Goal: Task Accomplishment & Management: Use online tool/utility

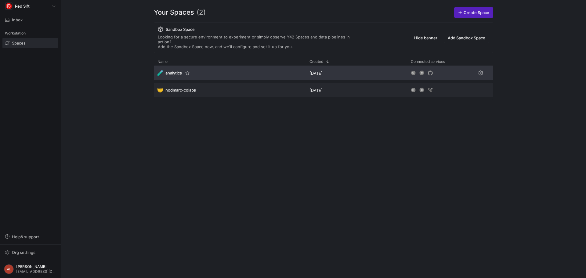
click at [197, 71] on div "🧪 analytics" at bounding box center [230, 73] width 152 height 15
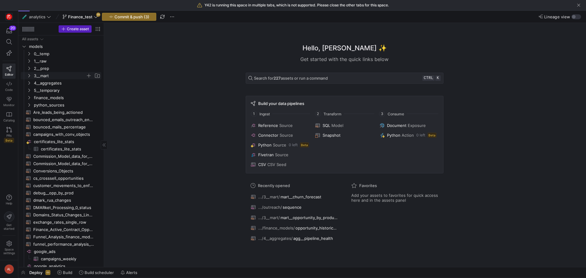
click at [28, 75] on icon "Press SPACE to select this row." at bounding box center [29, 76] width 4 height 4
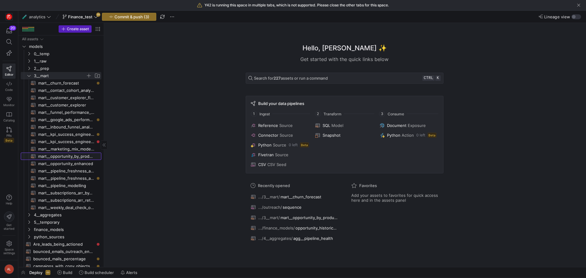
click at [72, 157] on span "mart__opportunity_by_product_line​​​​​​​​​​" at bounding box center [66, 156] width 56 height 7
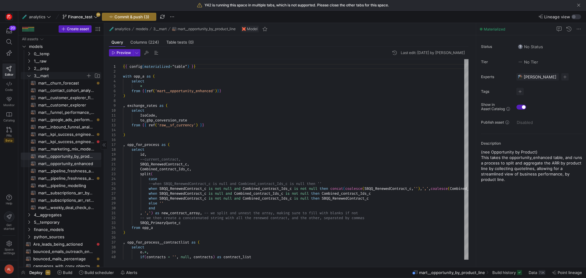
click at [70, 163] on span "mart__opportunity_enhanced​​​​​​​​​​" at bounding box center [66, 163] width 56 height 7
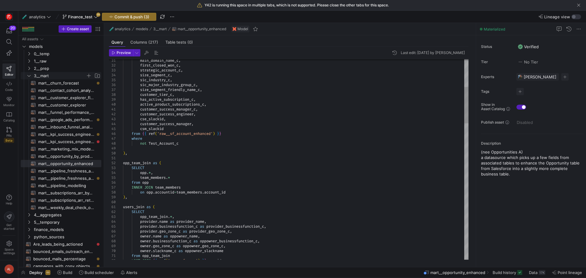
type textarea "opp_team_join as ( SELECT opp.*, team_members.* from opp INNER JOIN team_member…"
type textarea "a"
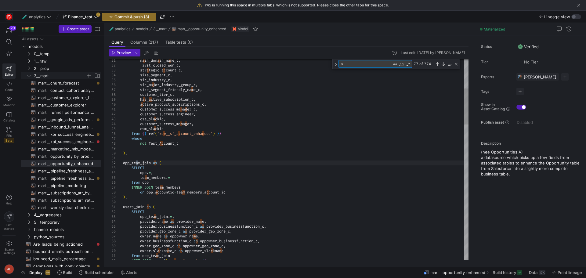
type textarea "id as order_id, opportunity_c, currencyisocode, order_average_arr_c, -- arr_c o…"
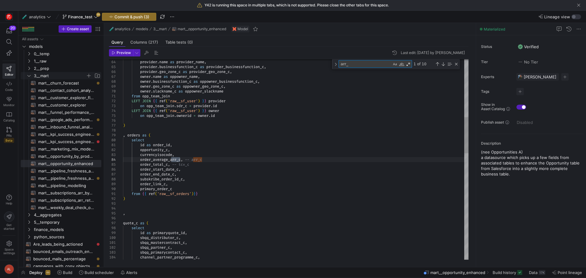
type textarea "arr_c"
type textarea "), converting_currencies as ( select bringing_in_quote_fields.*, cast(arr_c as …"
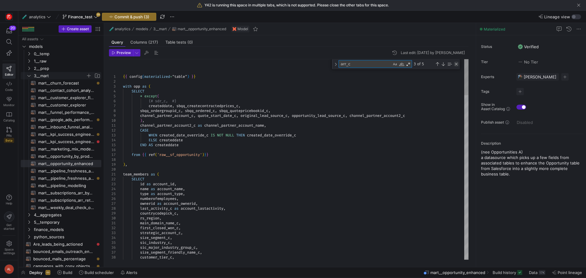
type textarea "arr_c"
click at [456, 64] on div "Close (Escape)" at bounding box center [456, 64] width 5 height 5
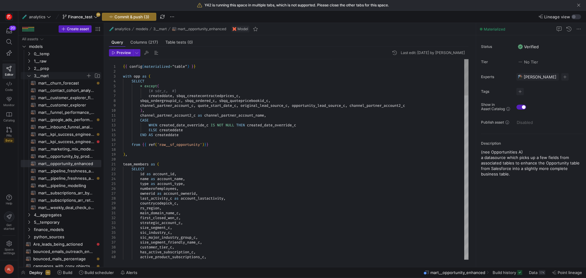
click at [30, 76] on icon "Press SPACE to select this row." at bounding box center [28, 76] width 3 height 2
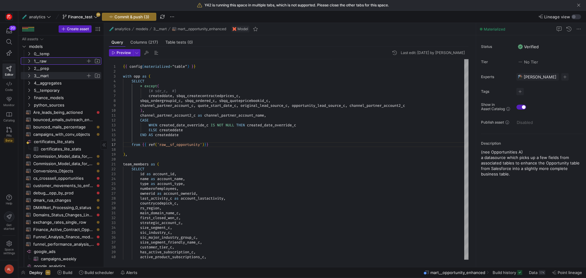
click at [29, 61] on icon "Press SPACE to select this row." at bounding box center [29, 61] width 4 height 4
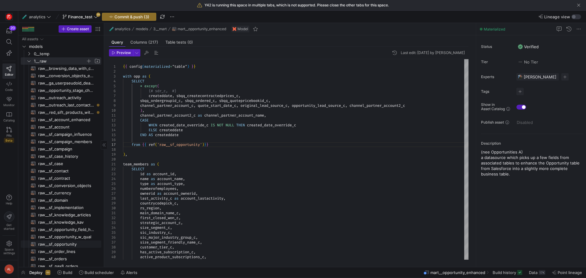
click at [74, 244] on span "raw__sf_opportunity​​​​​​​​​​" at bounding box center [66, 244] width 56 height 7
type textarea "{{ config( materialized="incremental", unique_key='id', incremental_strategy='m…"
